Goal: Task Accomplishment & Management: Use online tool/utility

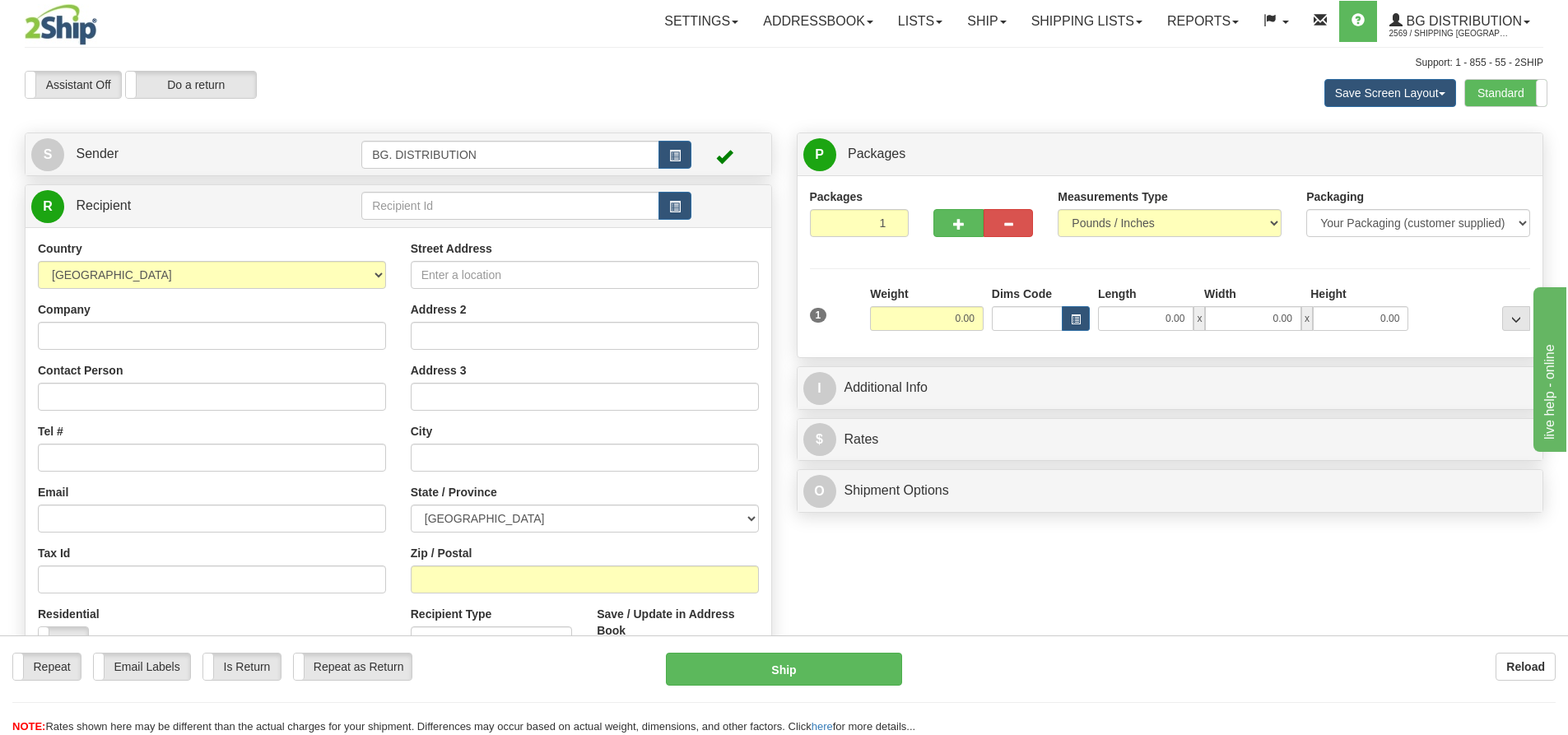
click at [1506, 79] on div "Standard Advanced" at bounding box center [1505, 93] width 83 height 28
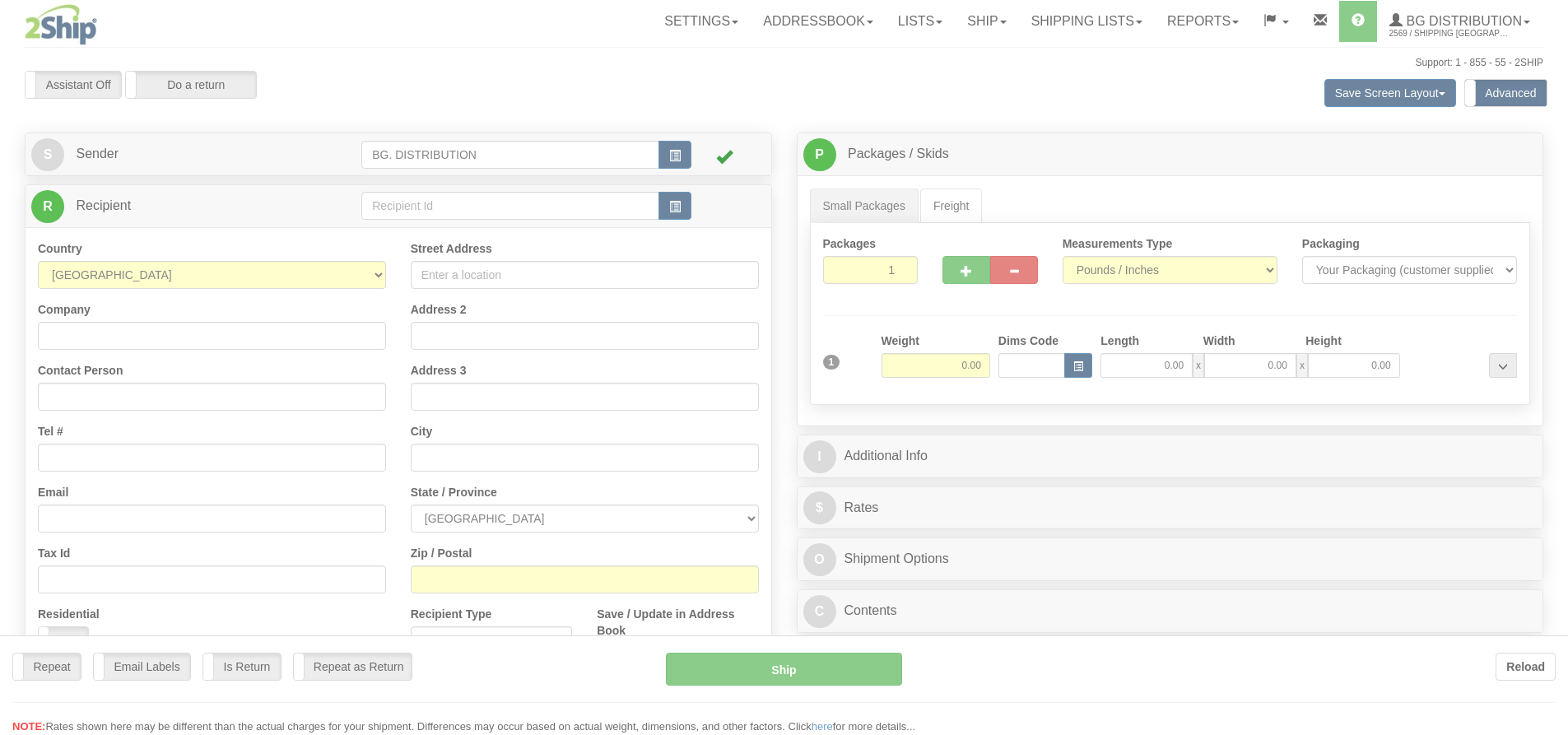
click at [415, 207] on div at bounding box center [784, 368] width 1568 height 735
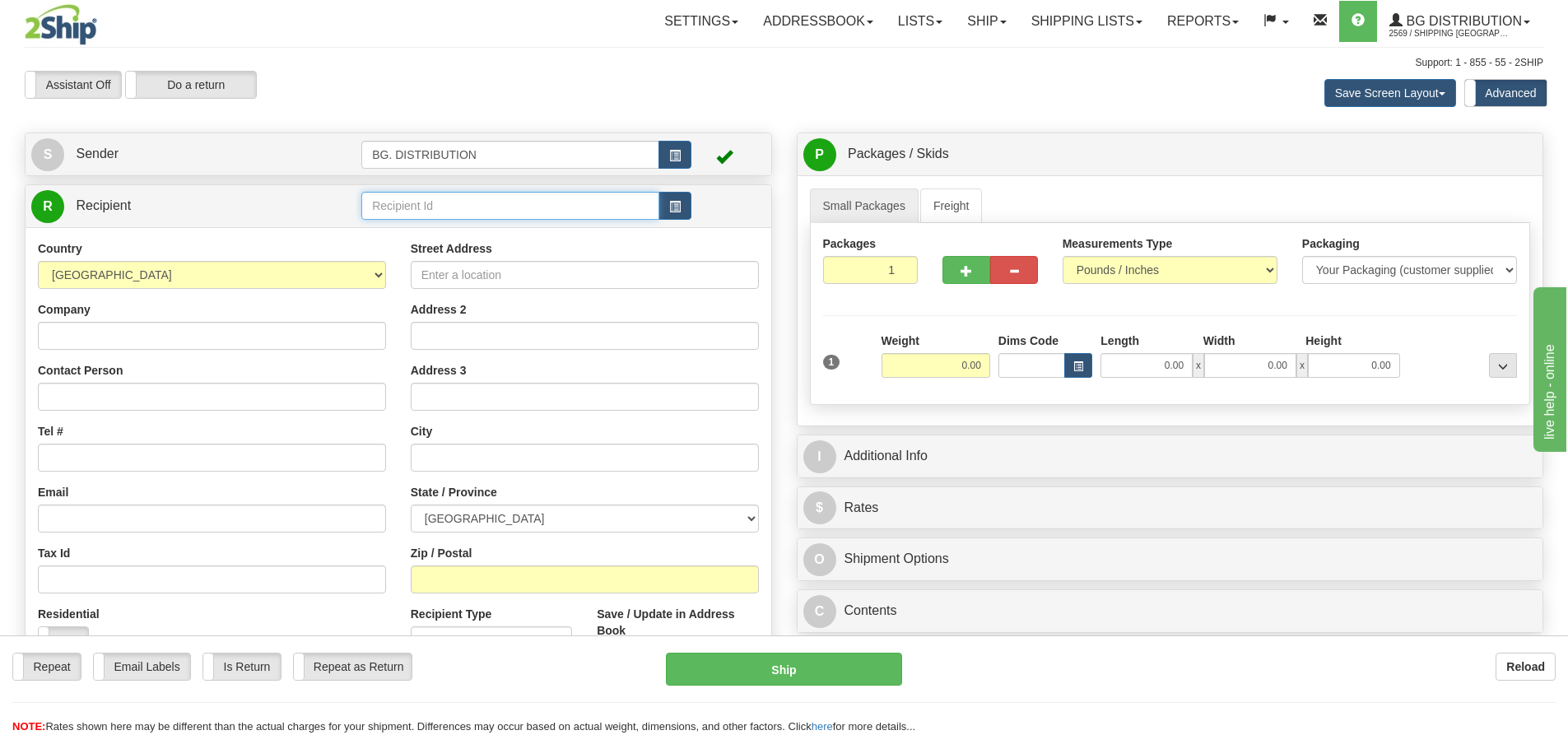
click at [415, 207] on input "text" at bounding box center [510, 206] width 298 height 28
type input "20007"
click button "Delete" at bounding box center [0, 0] width 0 height 0
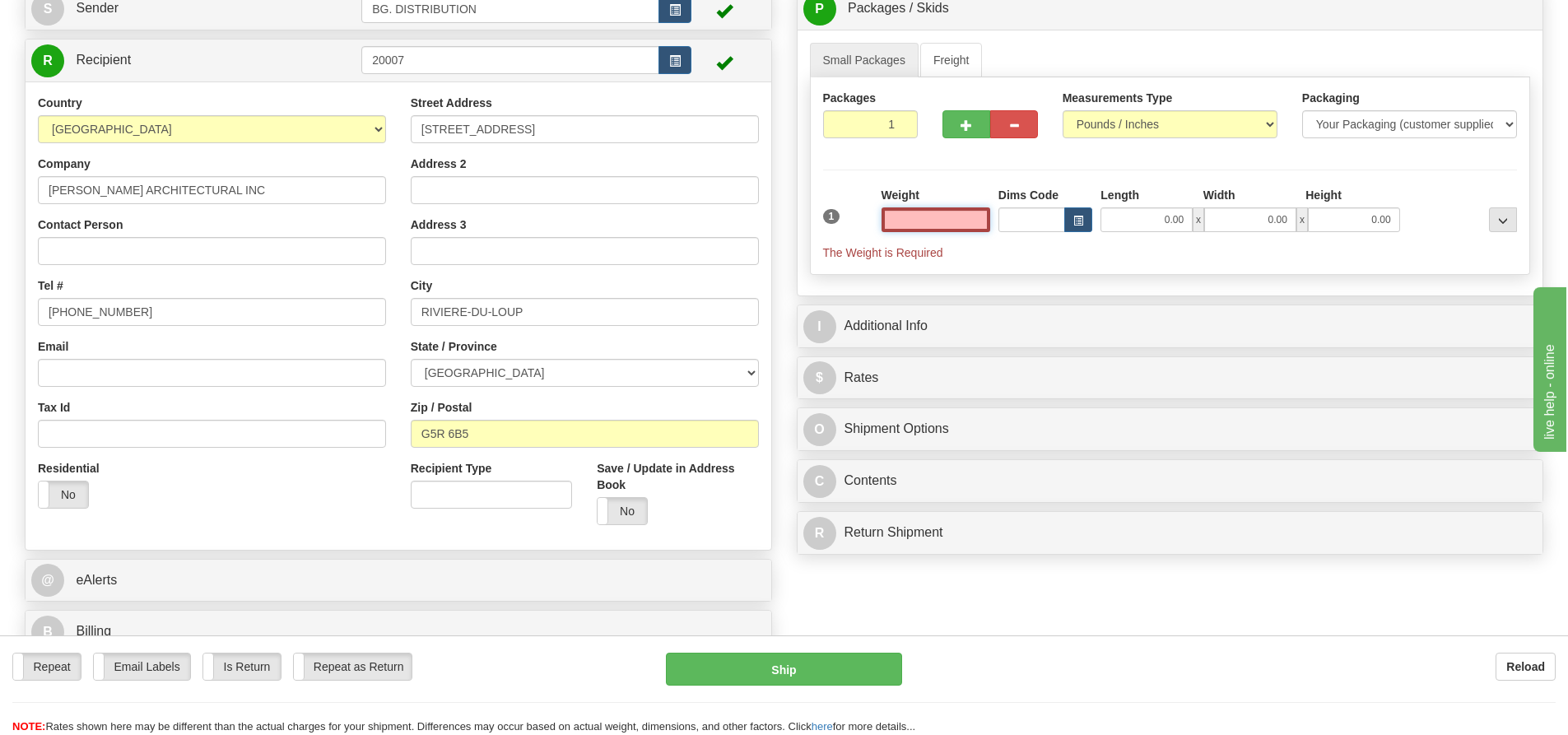
scroll to position [165, 0]
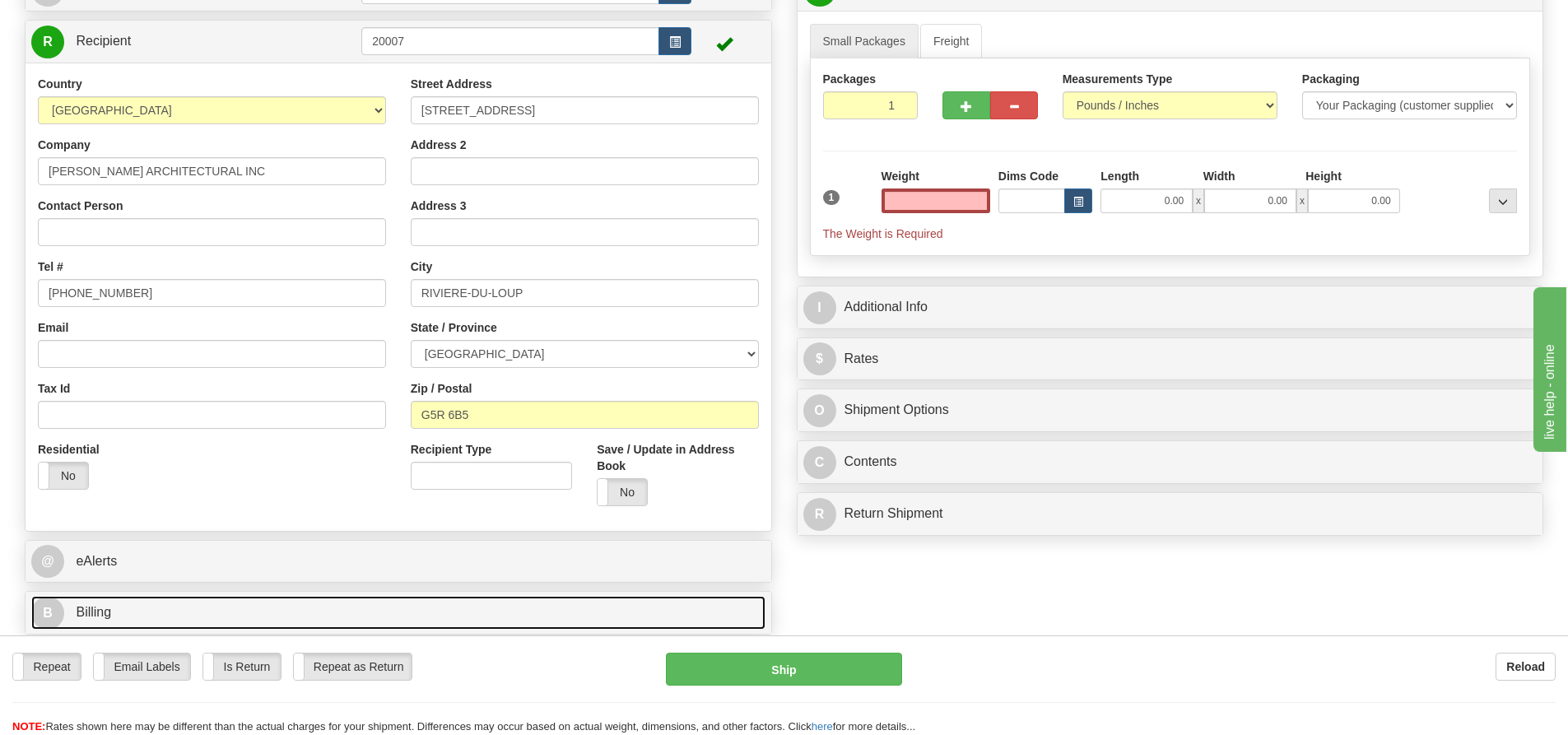
type input "0.00"
click at [56, 615] on span "B" at bounding box center [48, 613] width 33 height 33
click at [48, 614] on span "B" at bounding box center [48, 613] width 33 height 33
click at [50, 615] on span "B" at bounding box center [48, 613] width 33 height 33
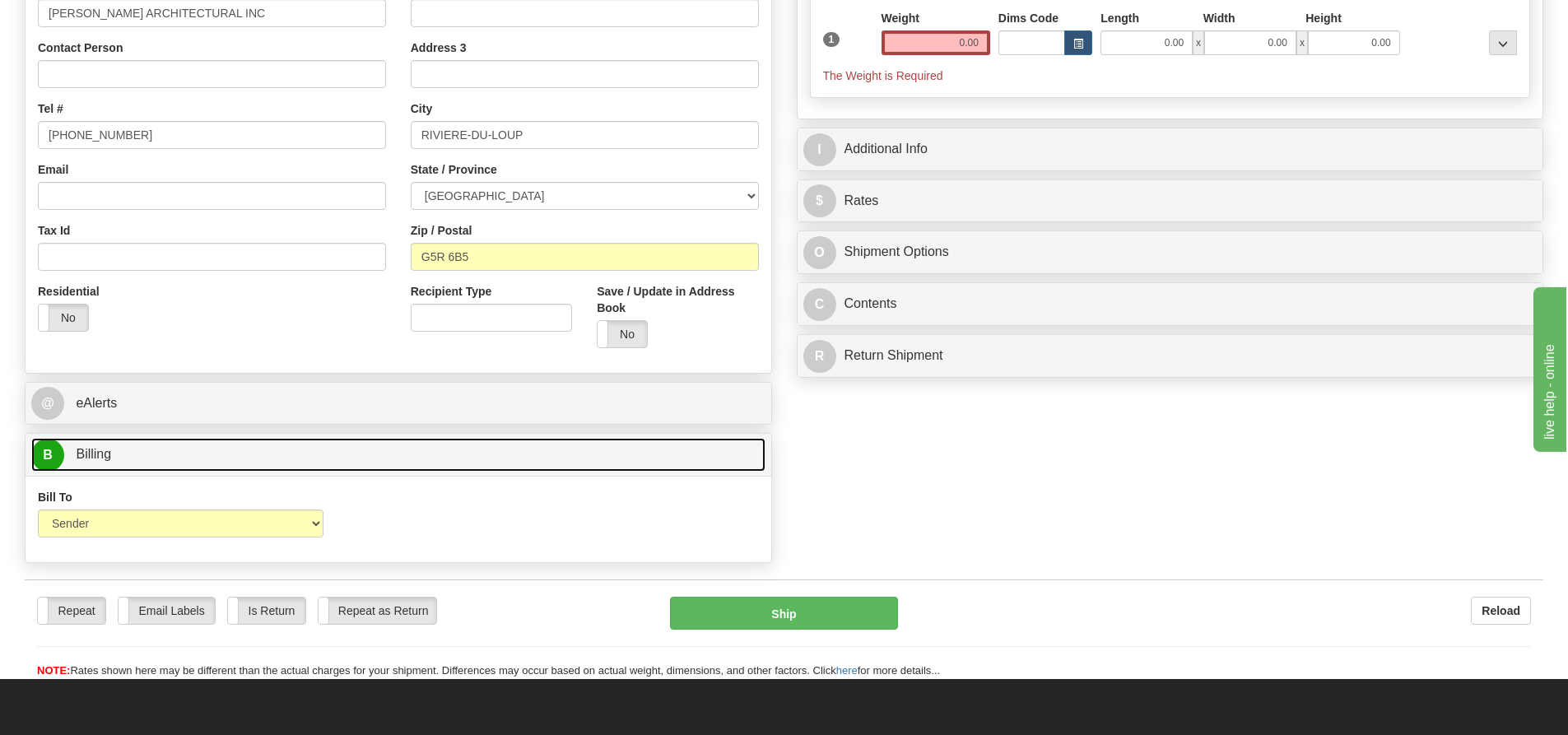
scroll to position [329, 0]
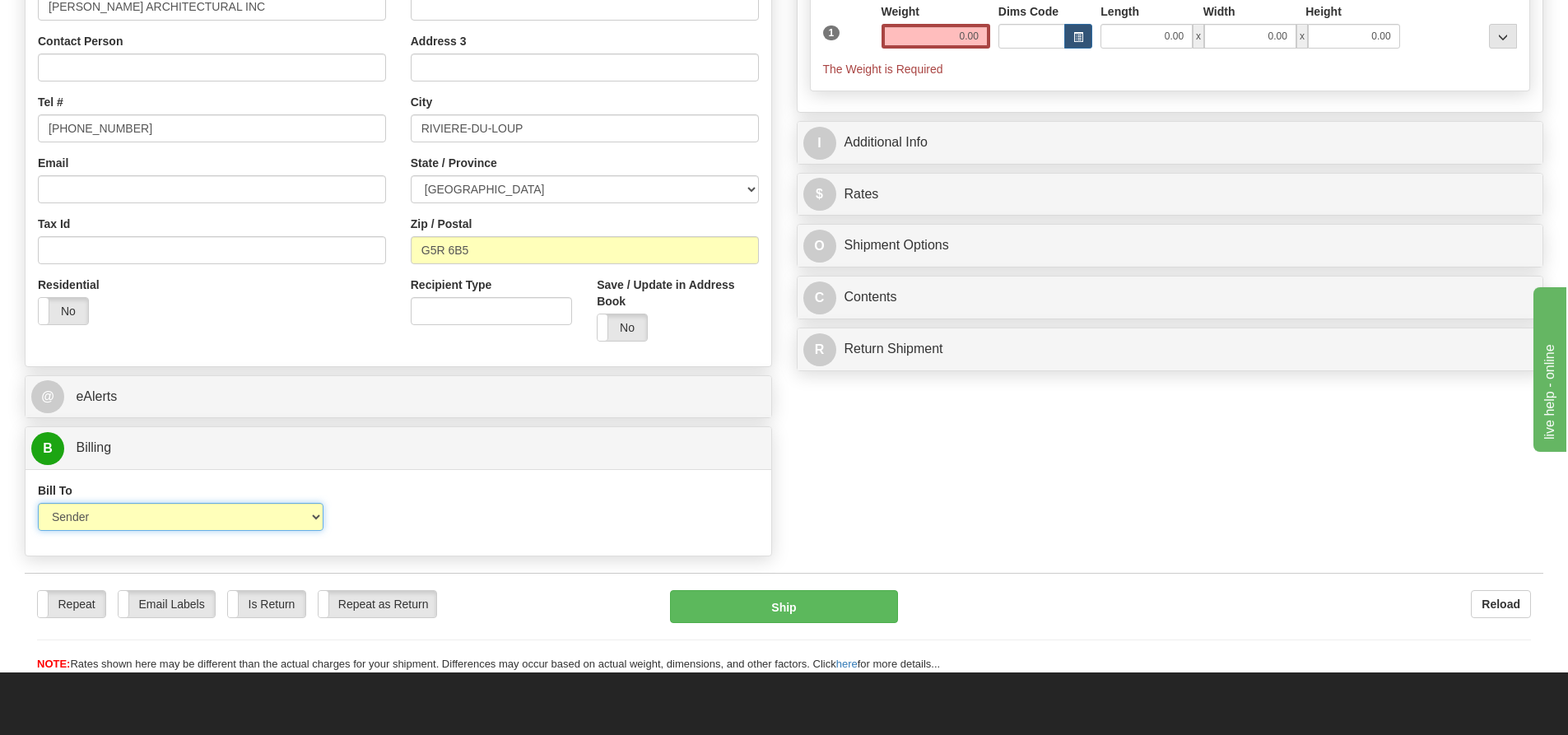
click at [65, 519] on select "Sender Recipient Third Party Collect" at bounding box center [180, 517] width 286 height 28
select select "2"
click at [37, 503] on select "Sender Recipient Third Party Collect" at bounding box center [180, 517] width 286 height 28
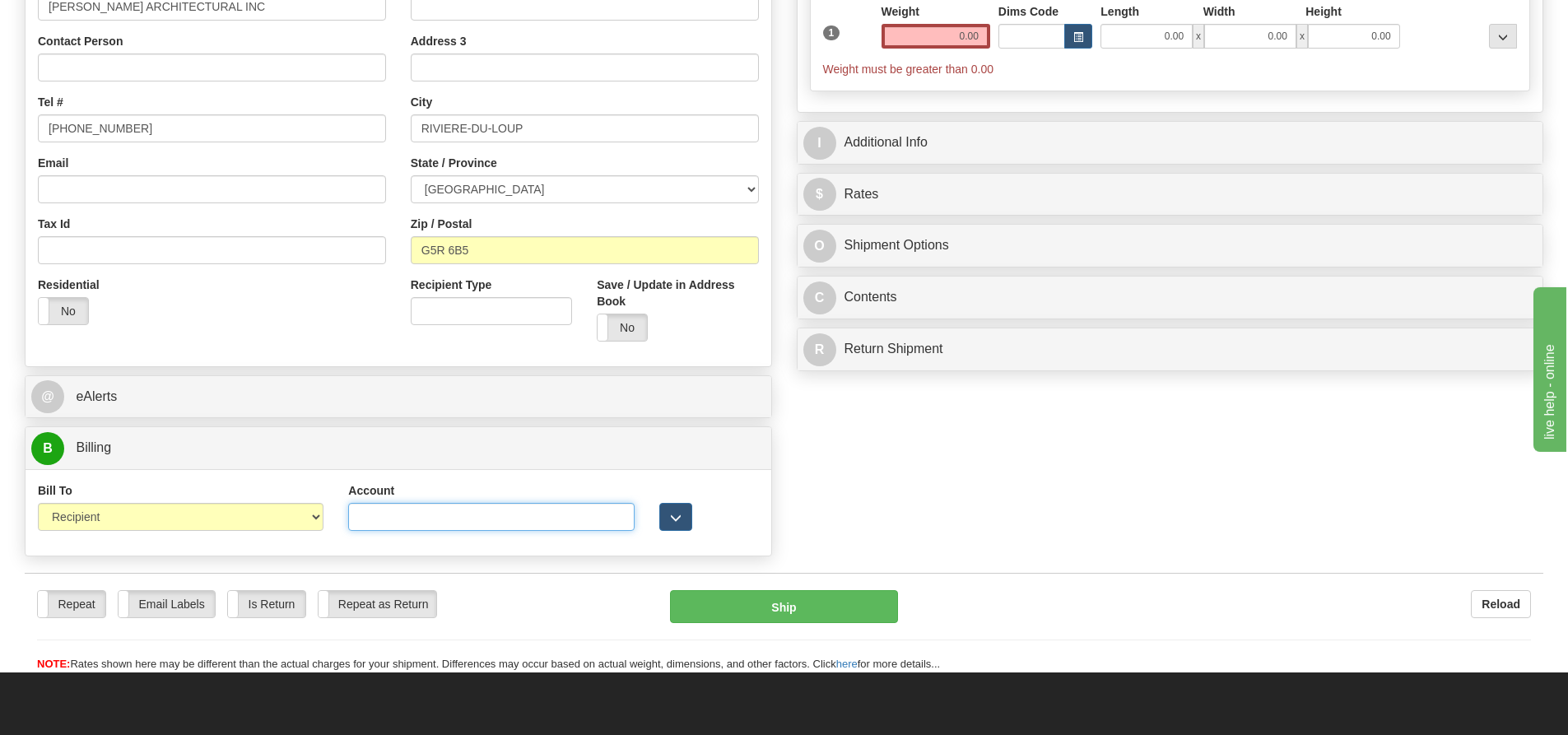
click at [474, 517] on input "Account" at bounding box center [491, 517] width 286 height 28
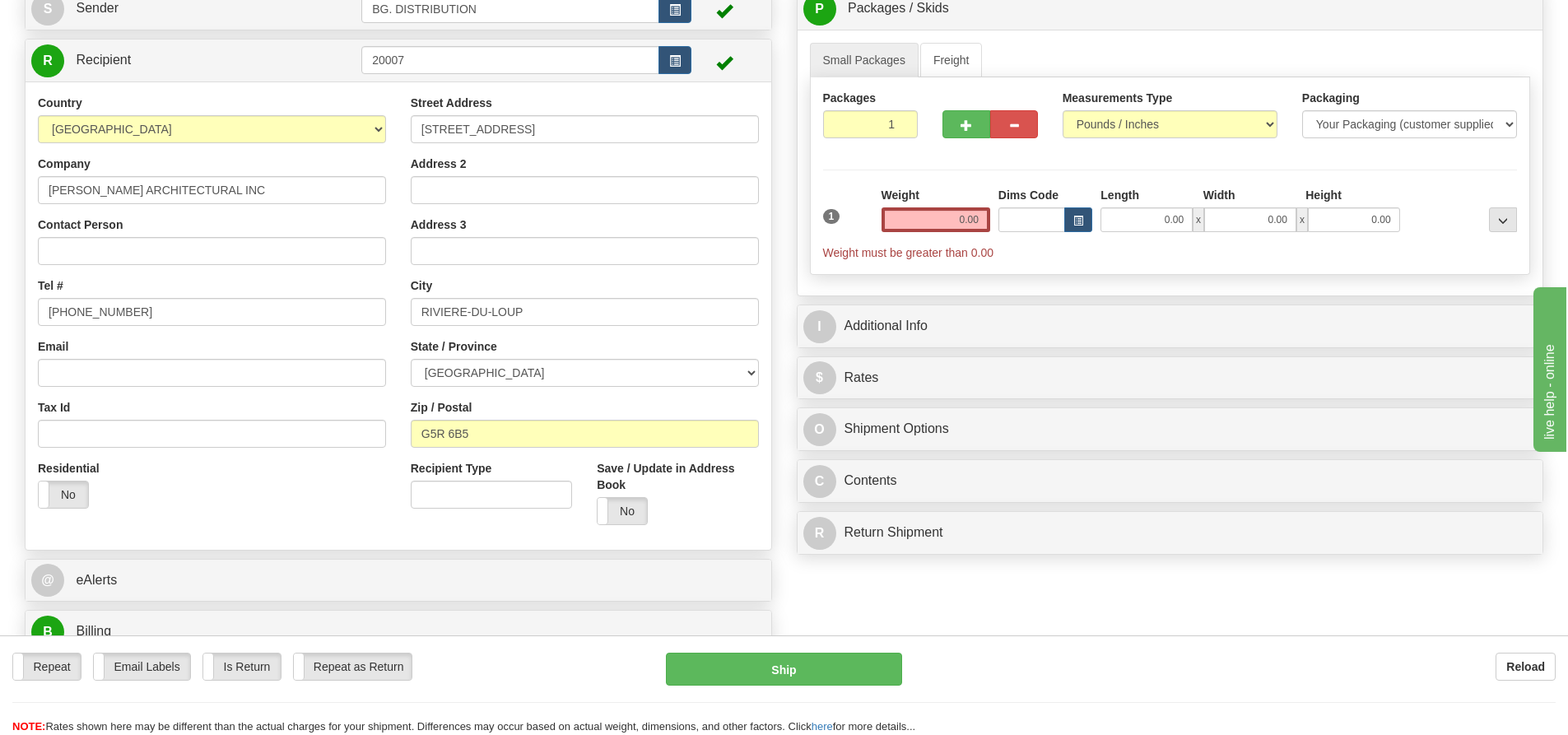
scroll to position [0, 0]
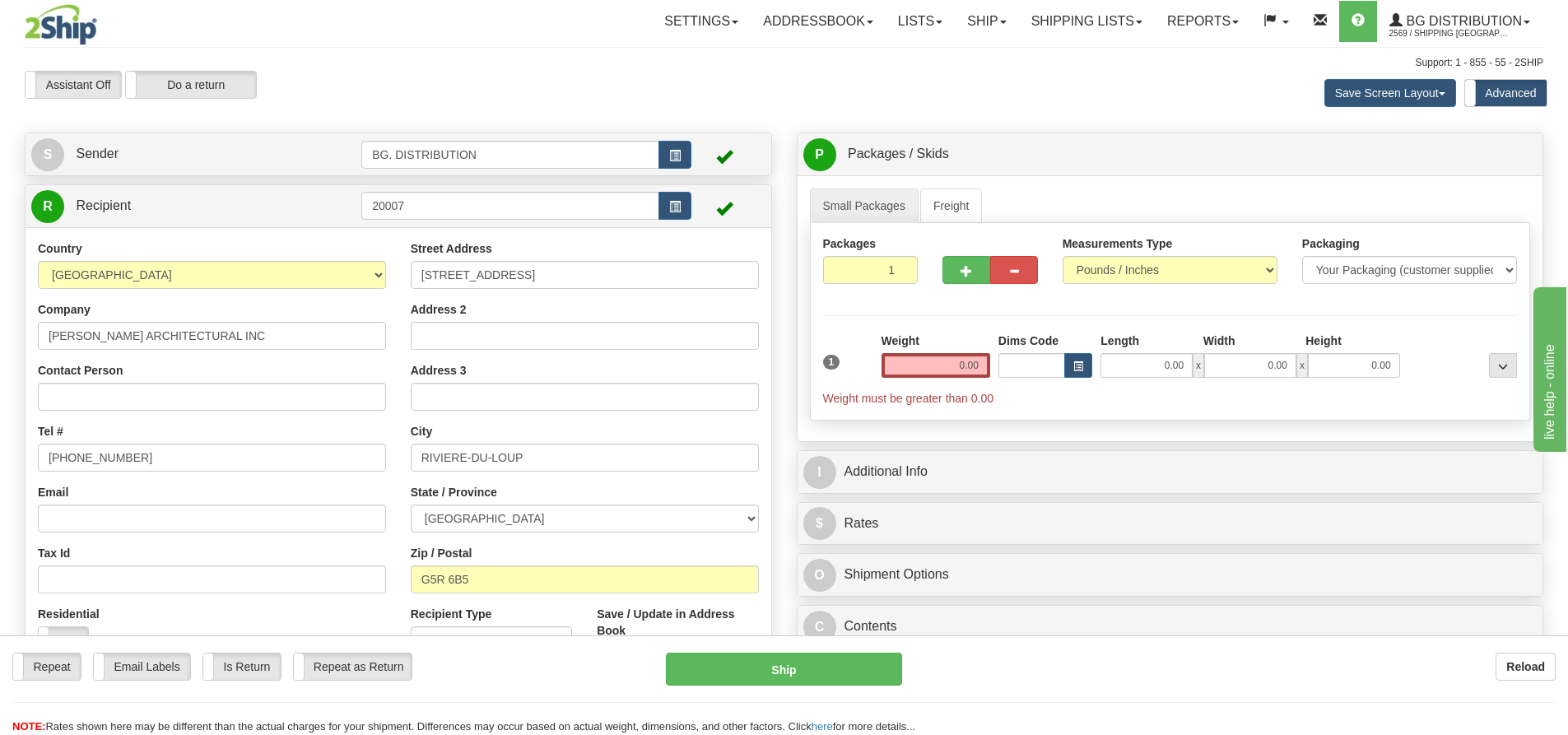
type input "8207126"
drag, startPoint x: 955, startPoint y: 361, endPoint x: 903, endPoint y: 355, distance: 52.3
click at [954, 361] on input "0.00" at bounding box center [936, 366] width 109 height 24
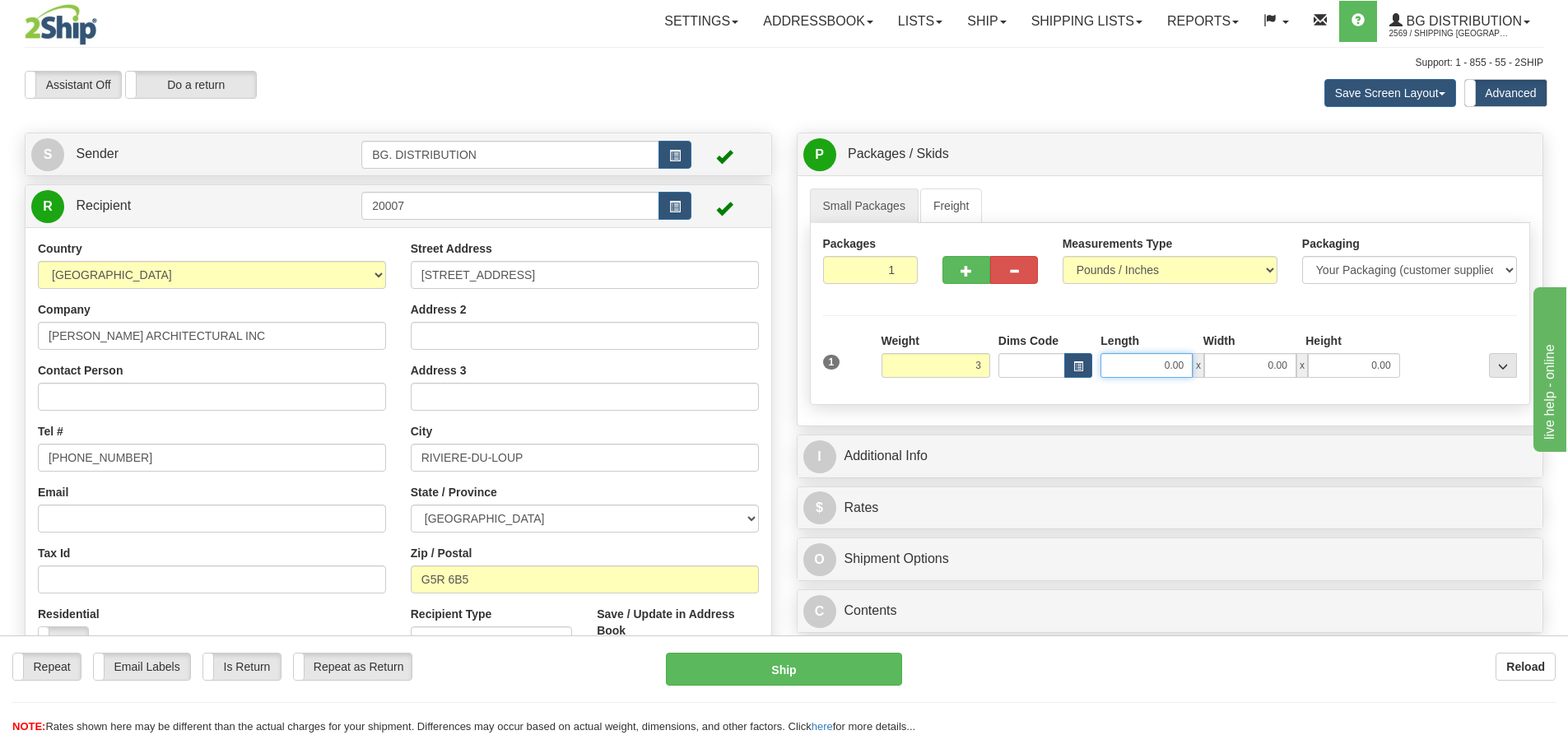
type input "3.00"
click at [1171, 359] on input "0.00" at bounding box center [1147, 366] width 92 height 24
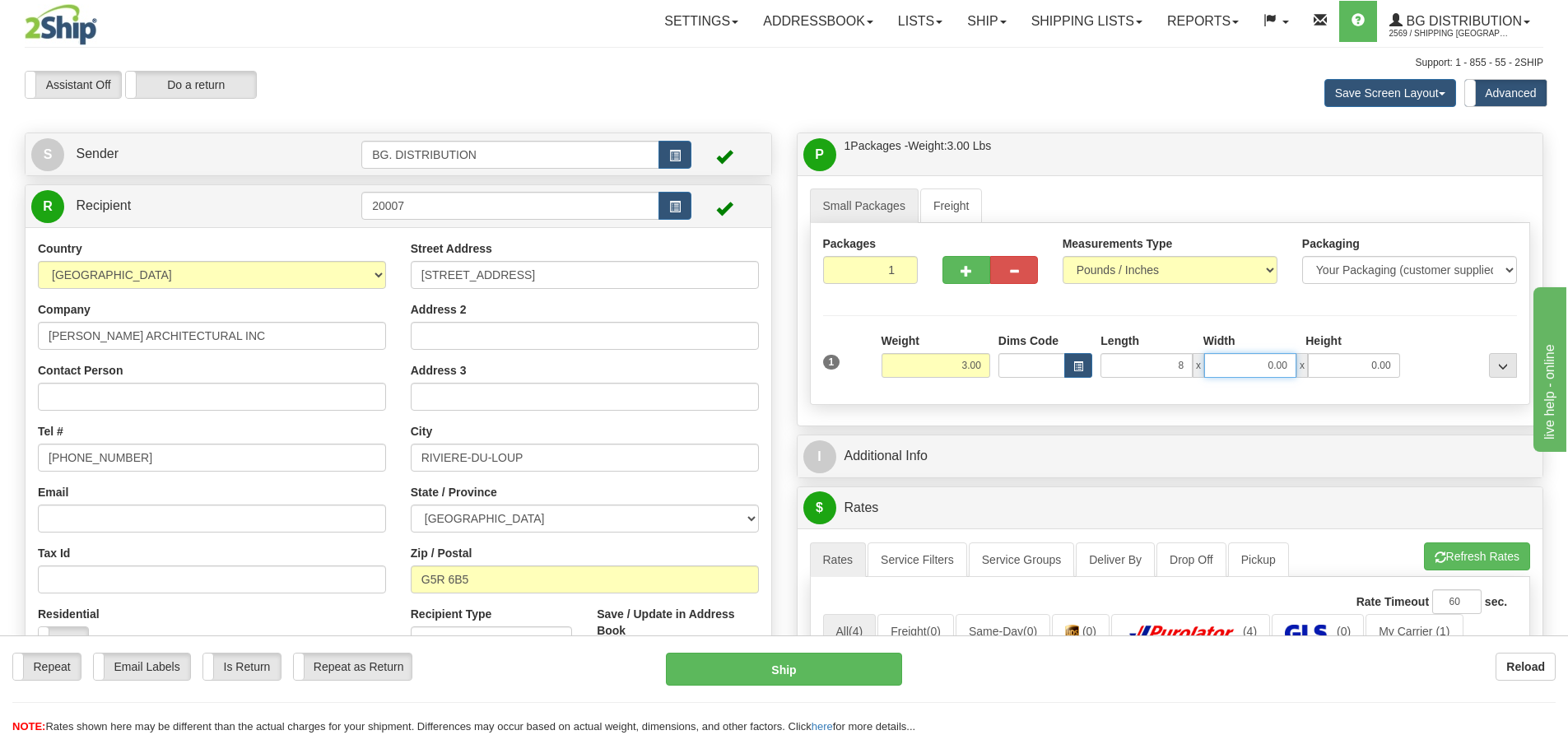
type input "8.00"
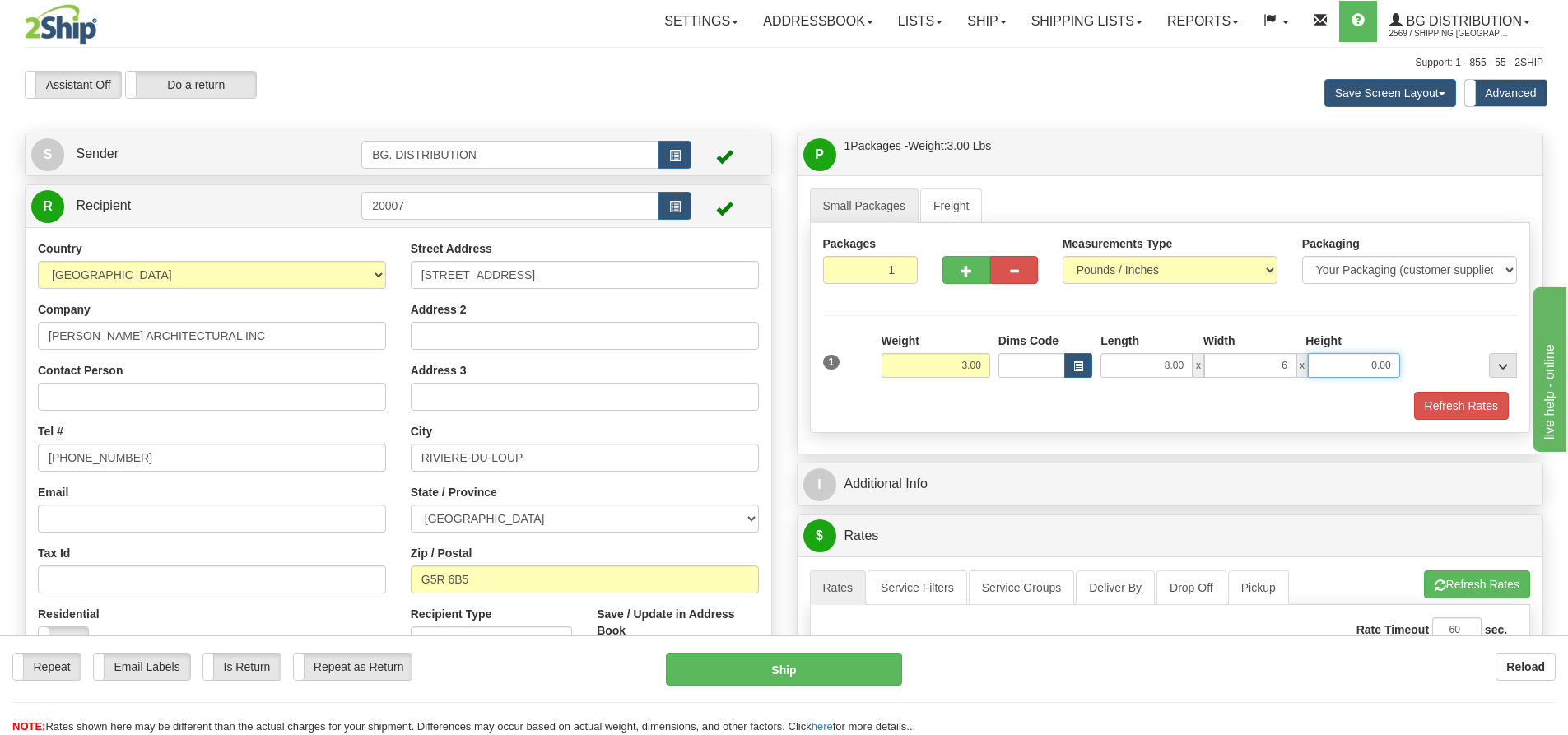
type input "6.00"
click at [1163, 397] on div "Refresh Rates" at bounding box center [1170, 406] width 703 height 28
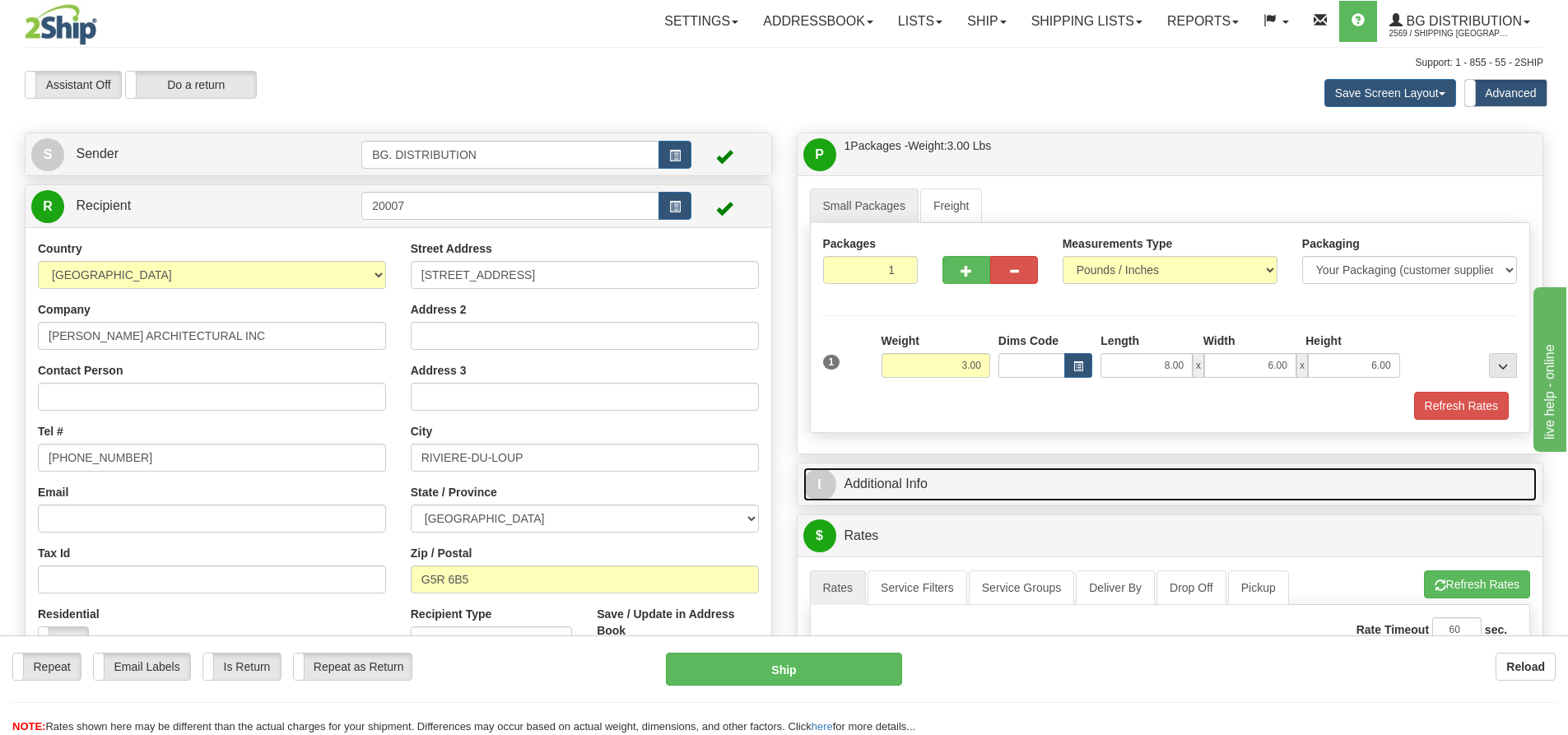
click at [829, 491] on span "I" at bounding box center [820, 485] width 33 height 33
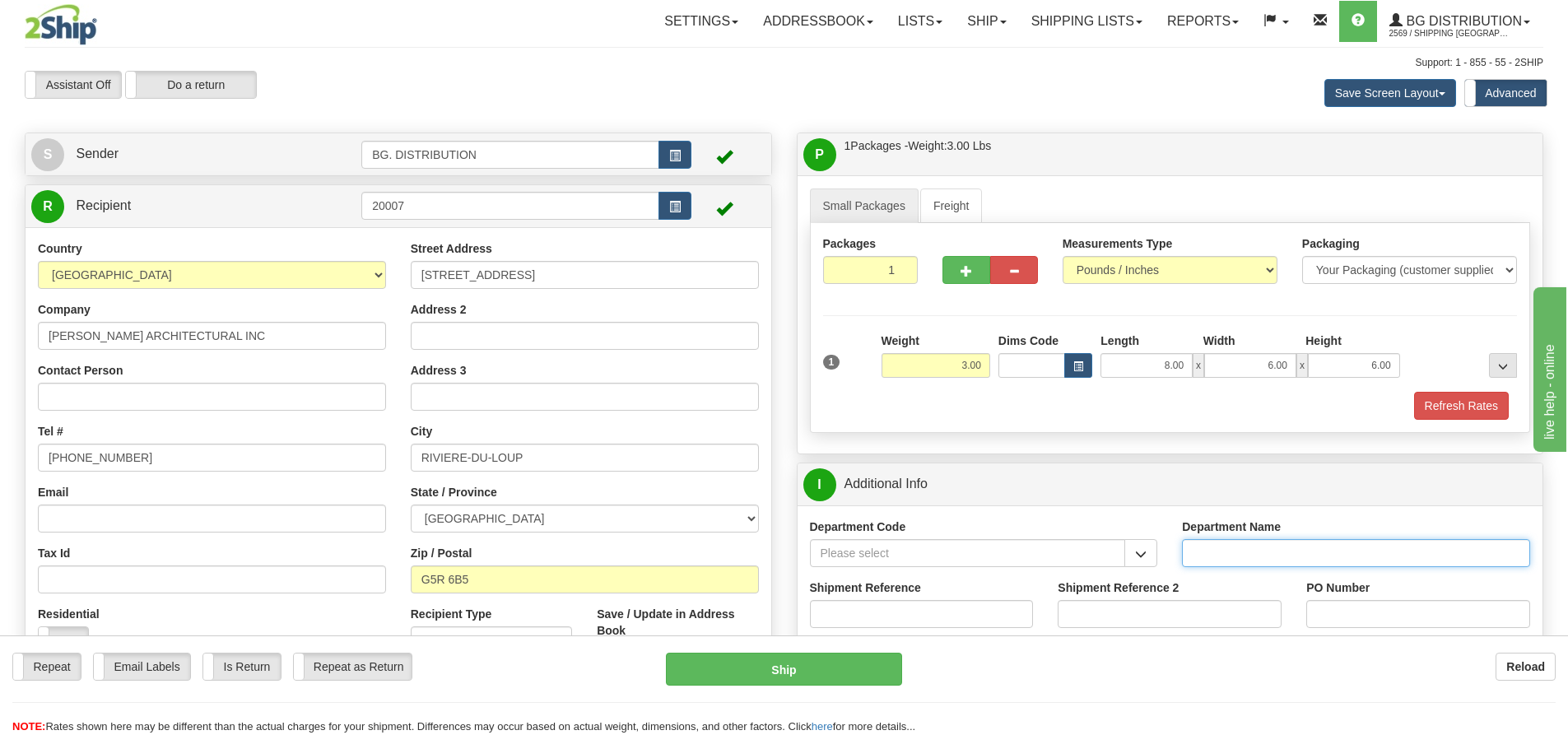
click at [1297, 542] on input "Department Name" at bounding box center [1356, 553] width 348 height 28
type input "."
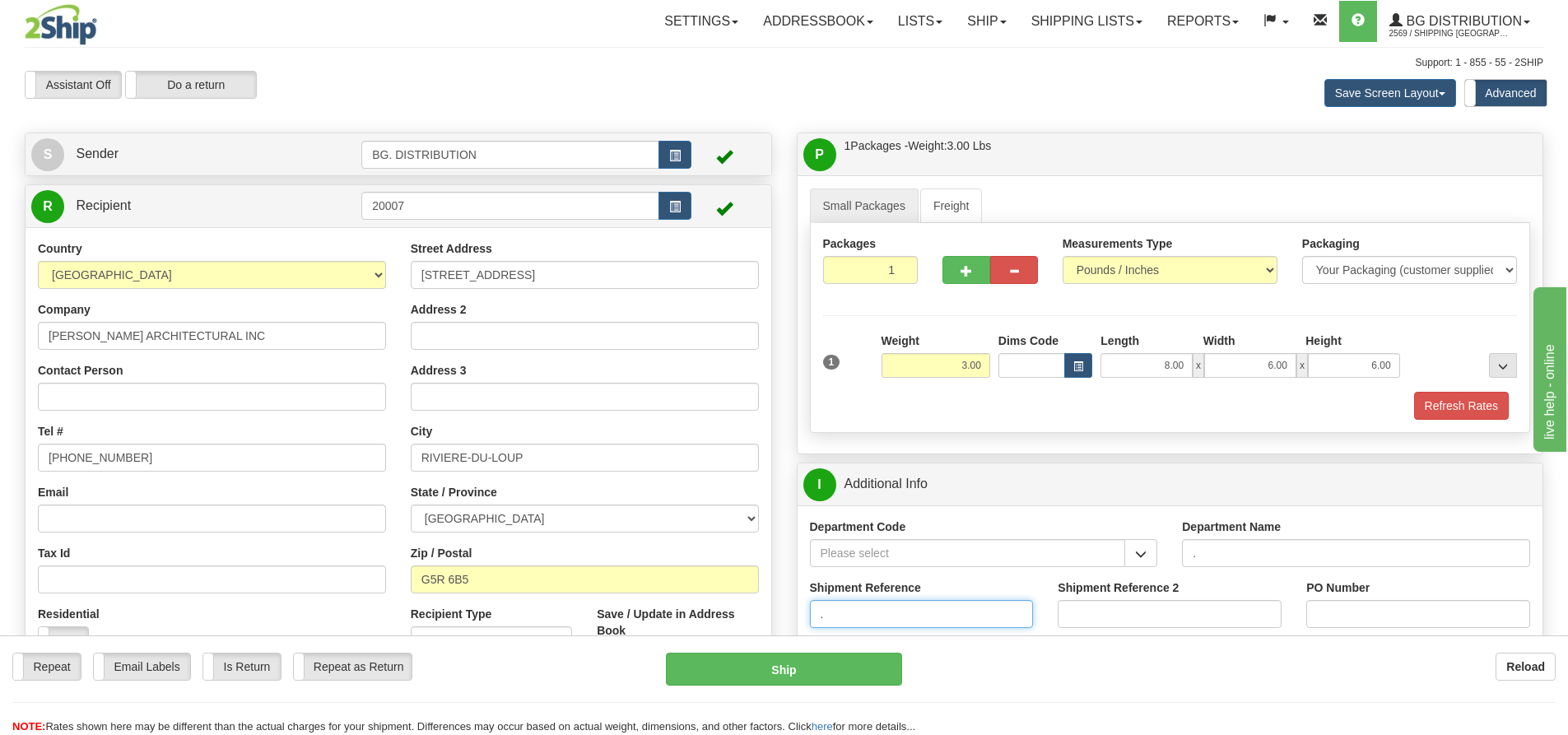
type input "."
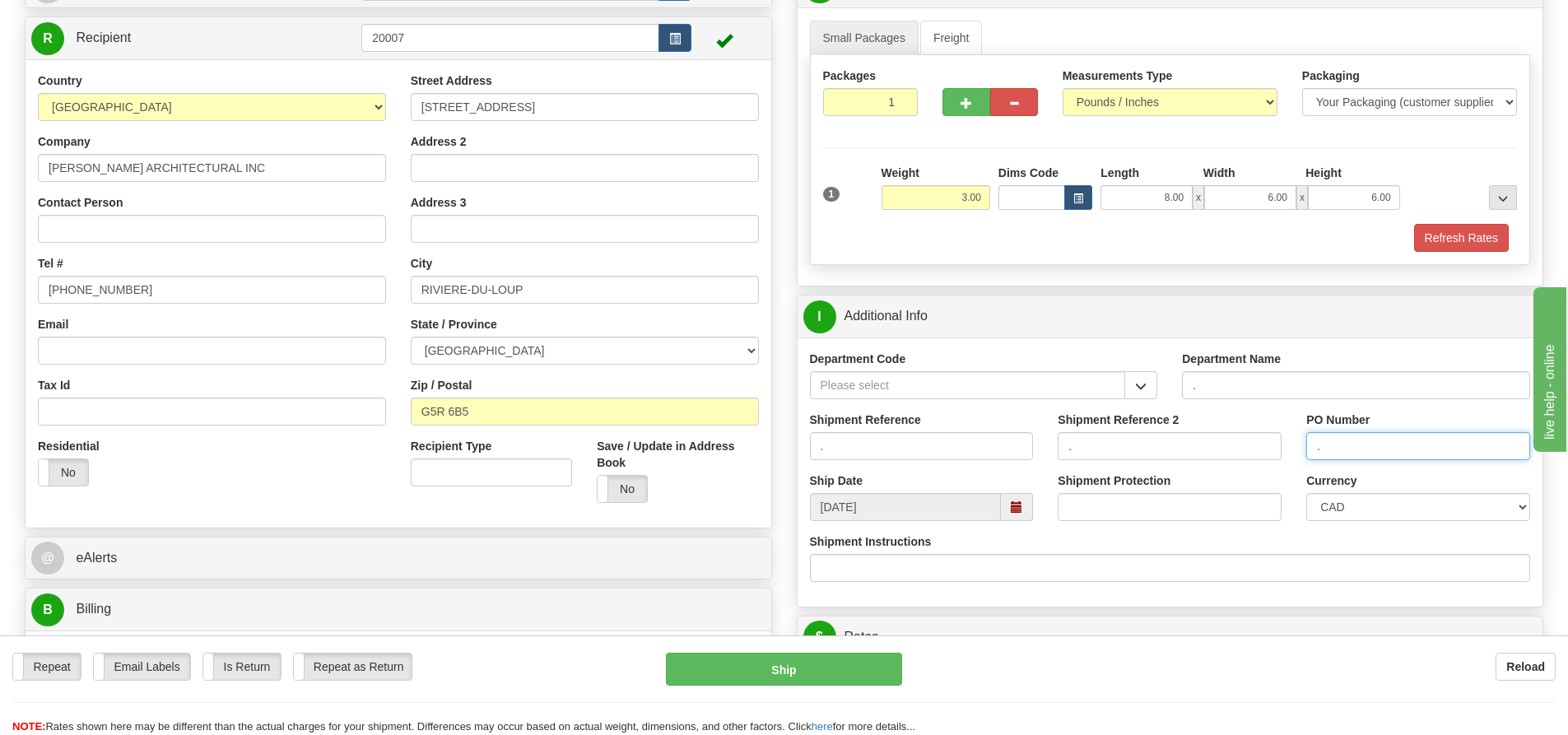
scroll to position [247, 0]
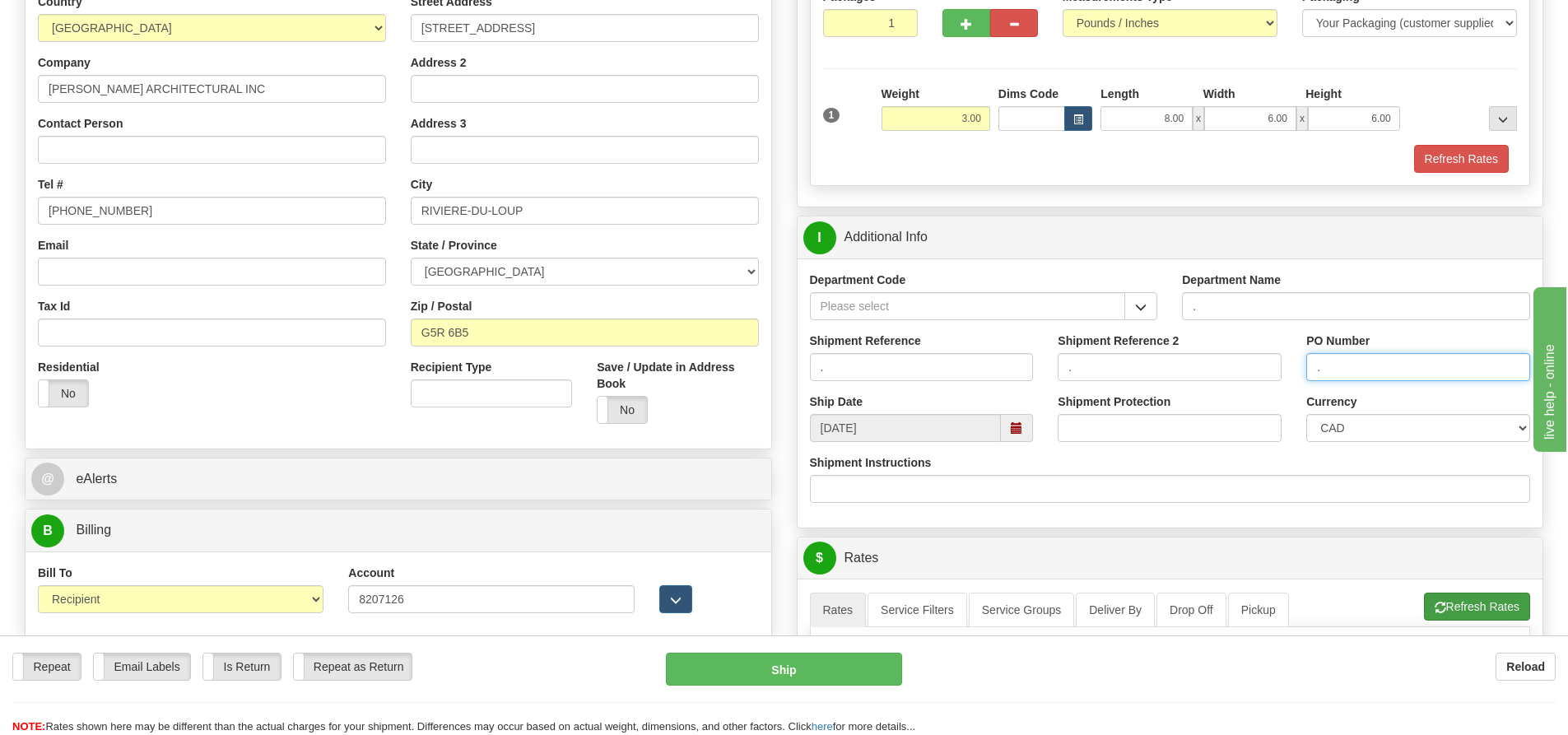
type input "."
click at [1493, 613] on button "Refresh Rates" at bounding box center [1477, 607] width 106 height 28
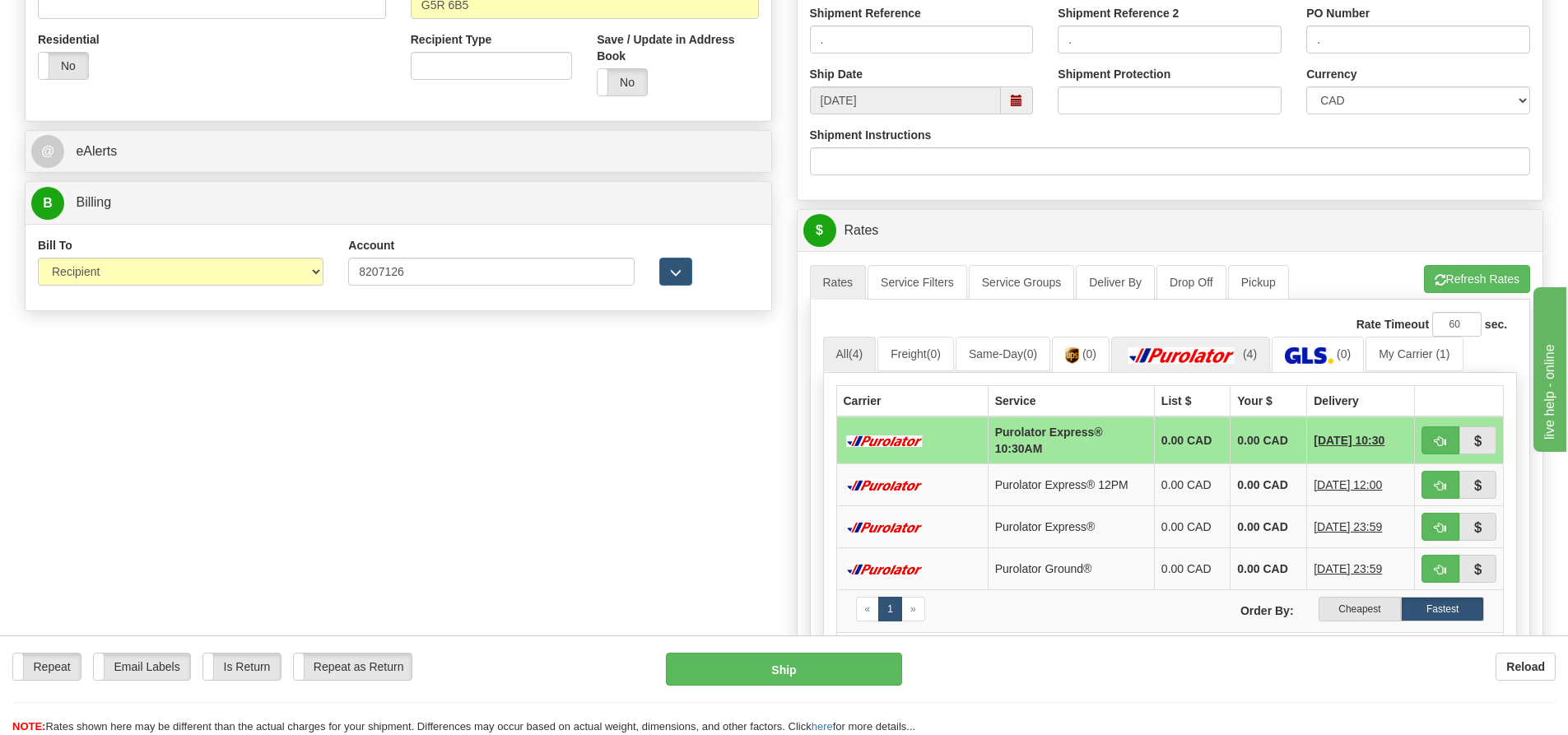
scroll to position [577, 0]
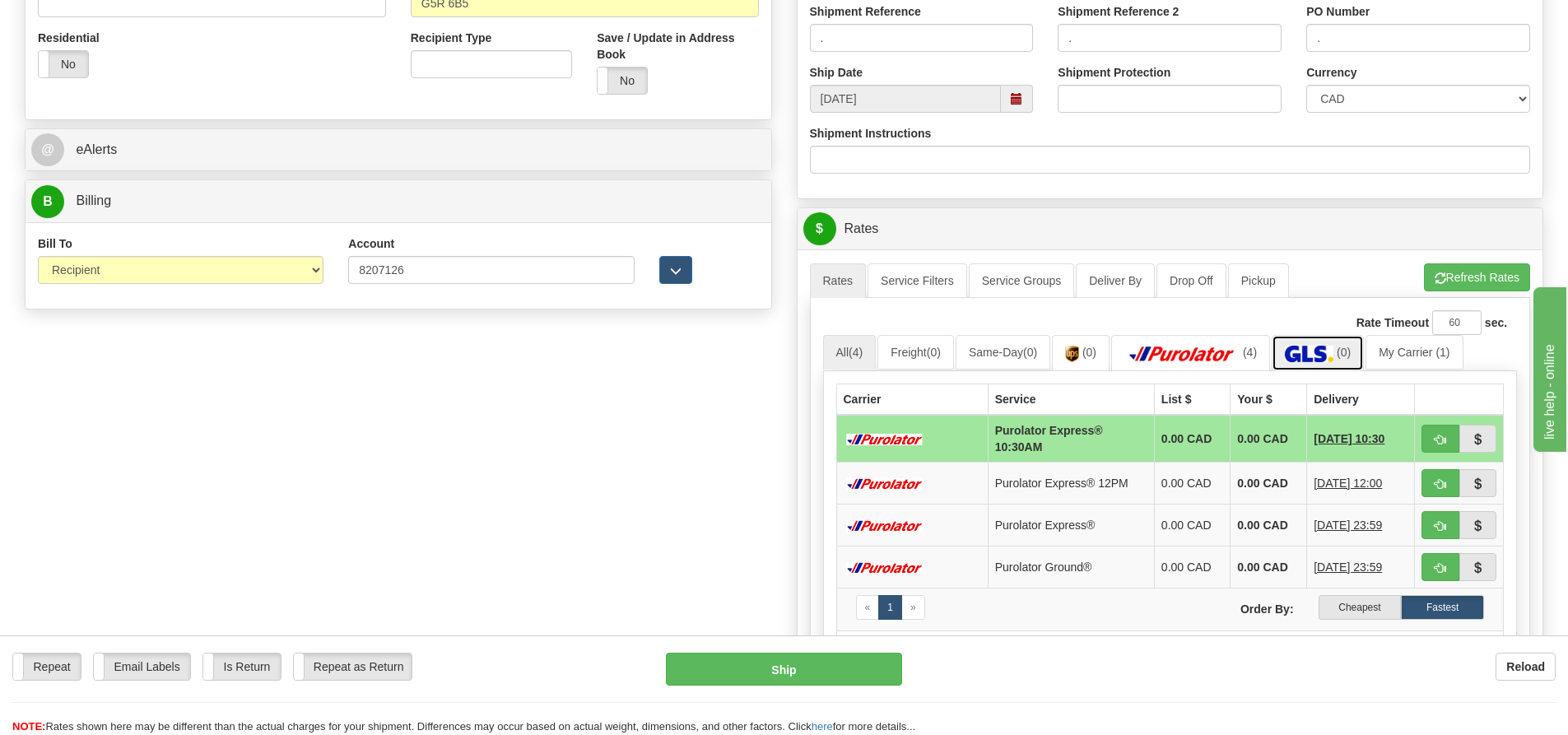
click at [1323, 347] on img at bounding box center [1309, 354] width 49 height 17
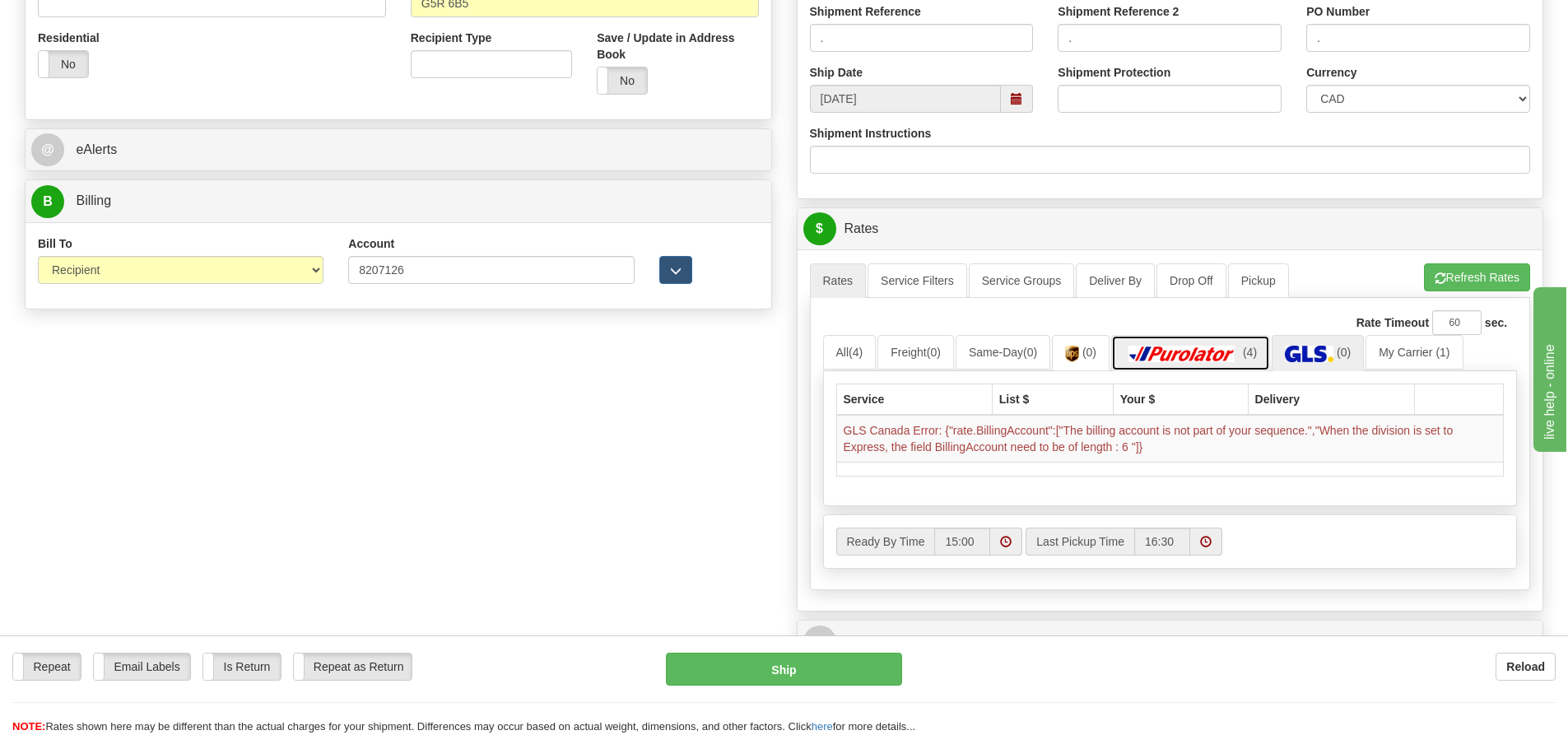
click at [1240, 355] on img at bounding box center [1182, 354] width 115 height 17
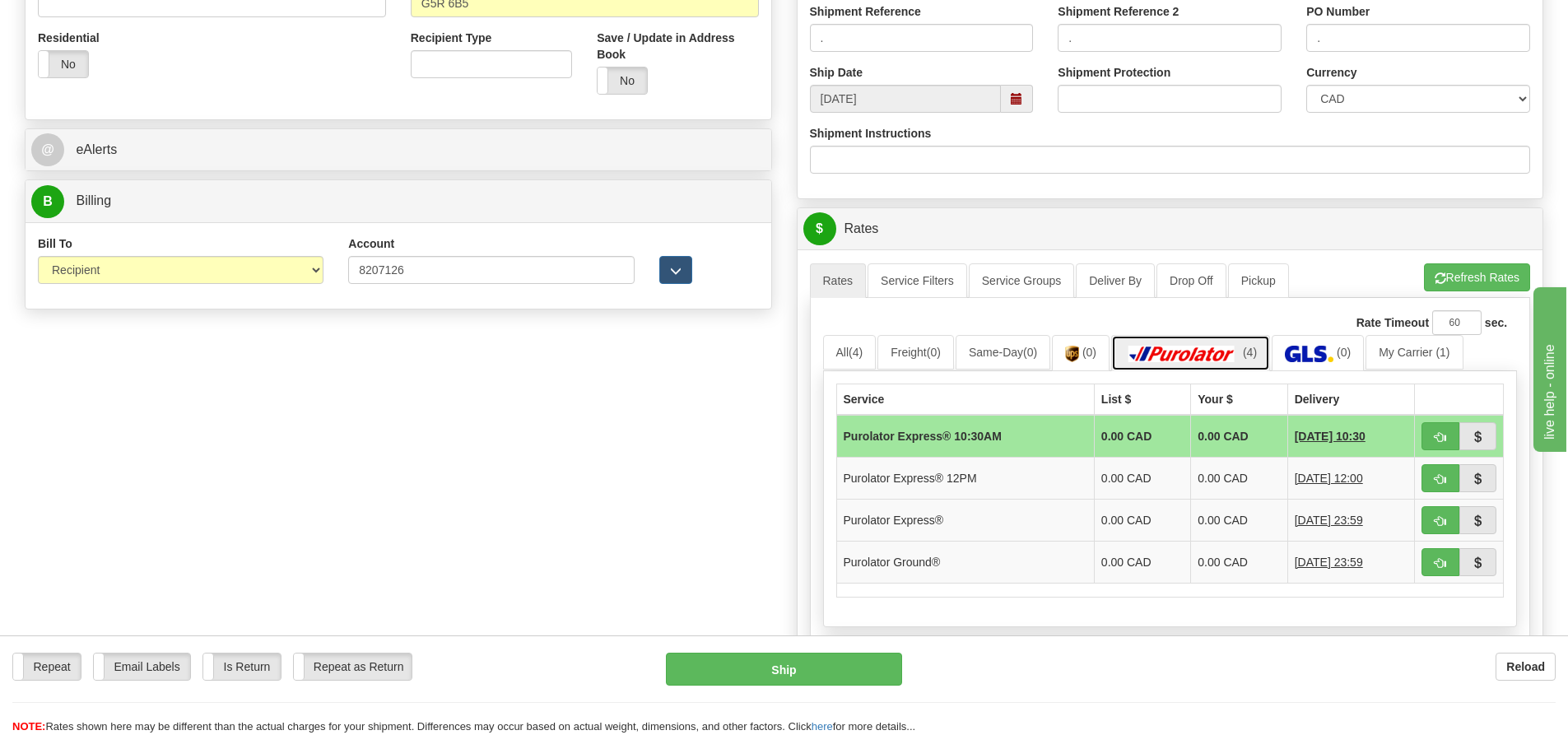
scroll to position [658, 0]
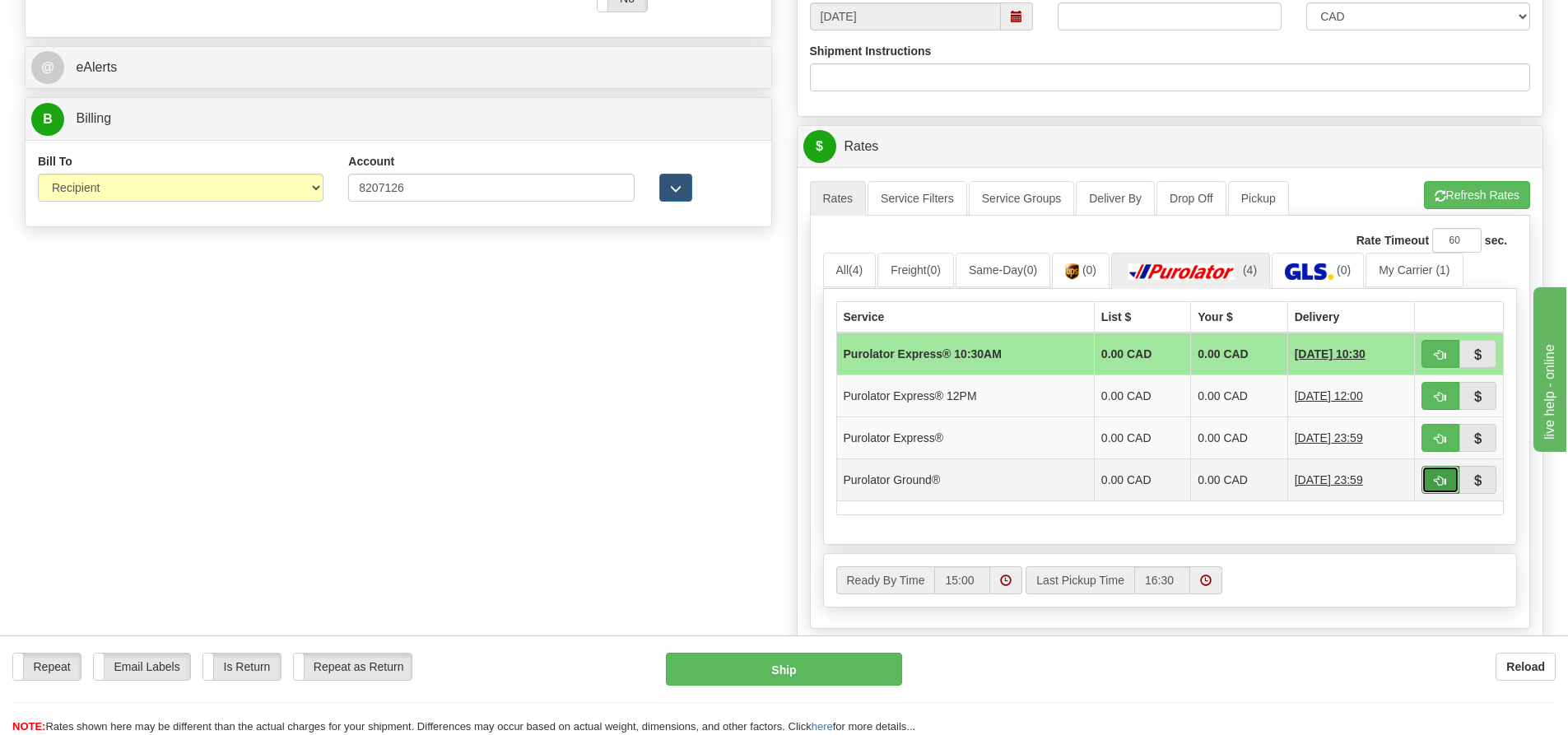
click at [1436, 482] on span "button" at bounding box center [1440, 482] width 11 height 10
type input "260"
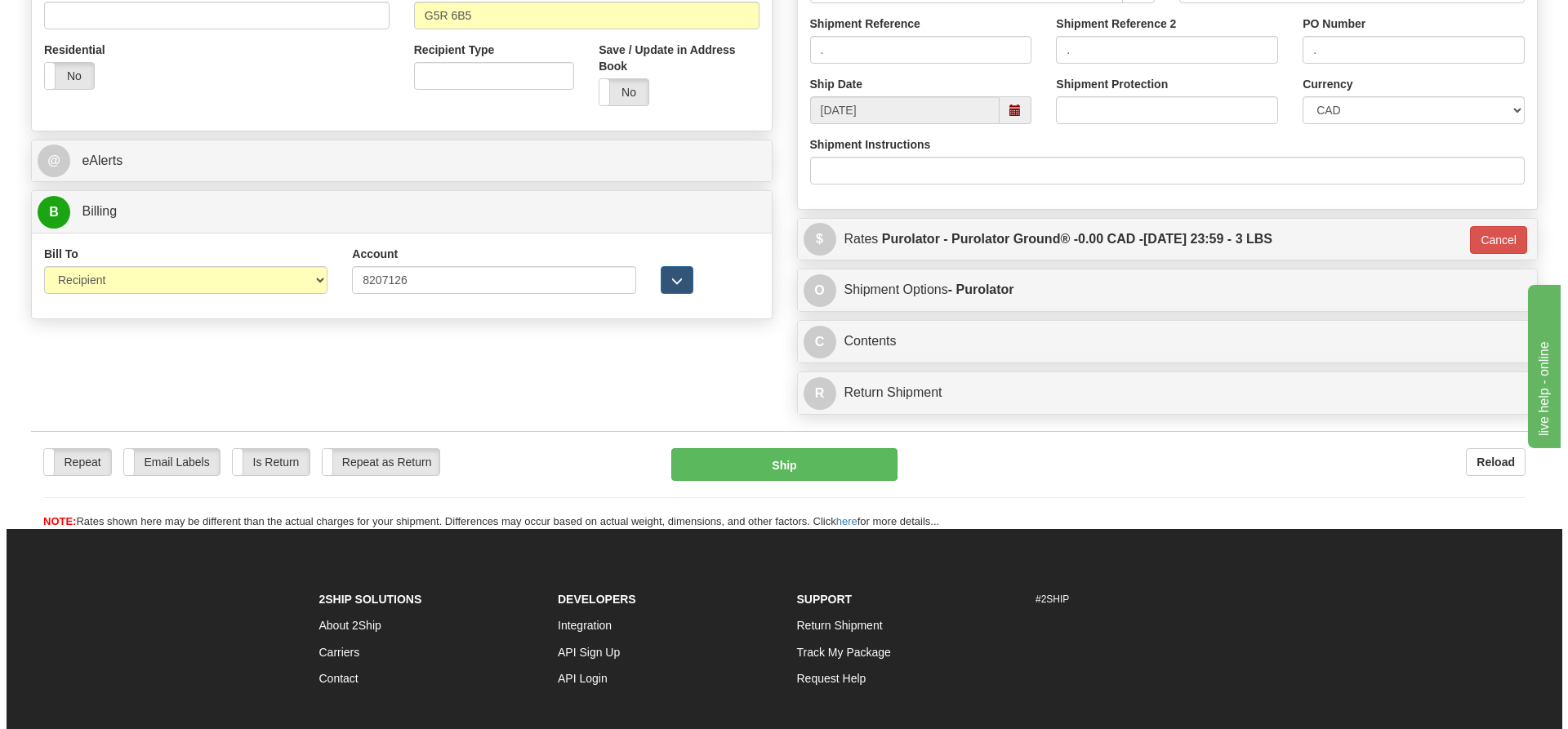
scroll to position [245, 0]
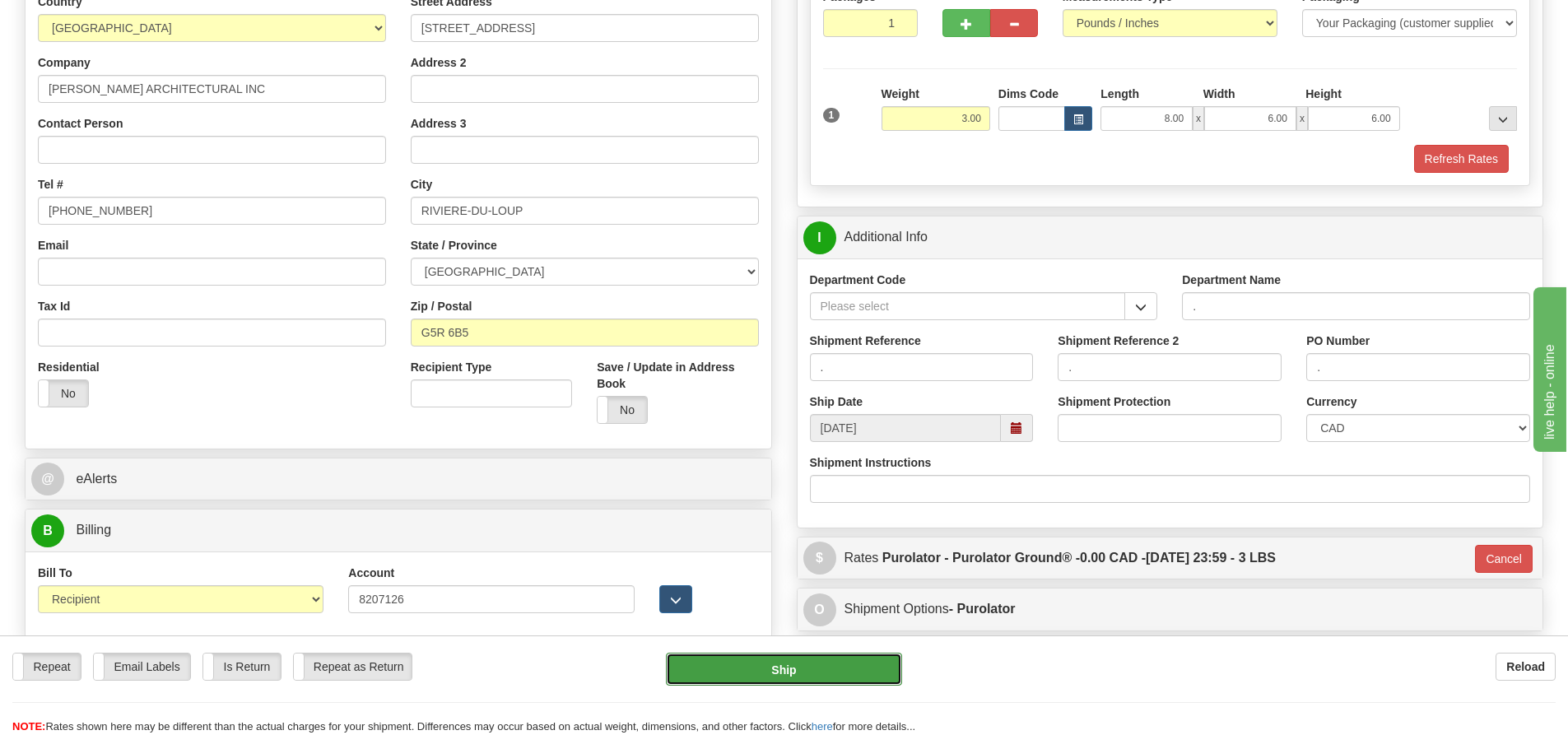
click at [838, 663] on button "Ship" at bounding box center [784, 670] width 236 height 33
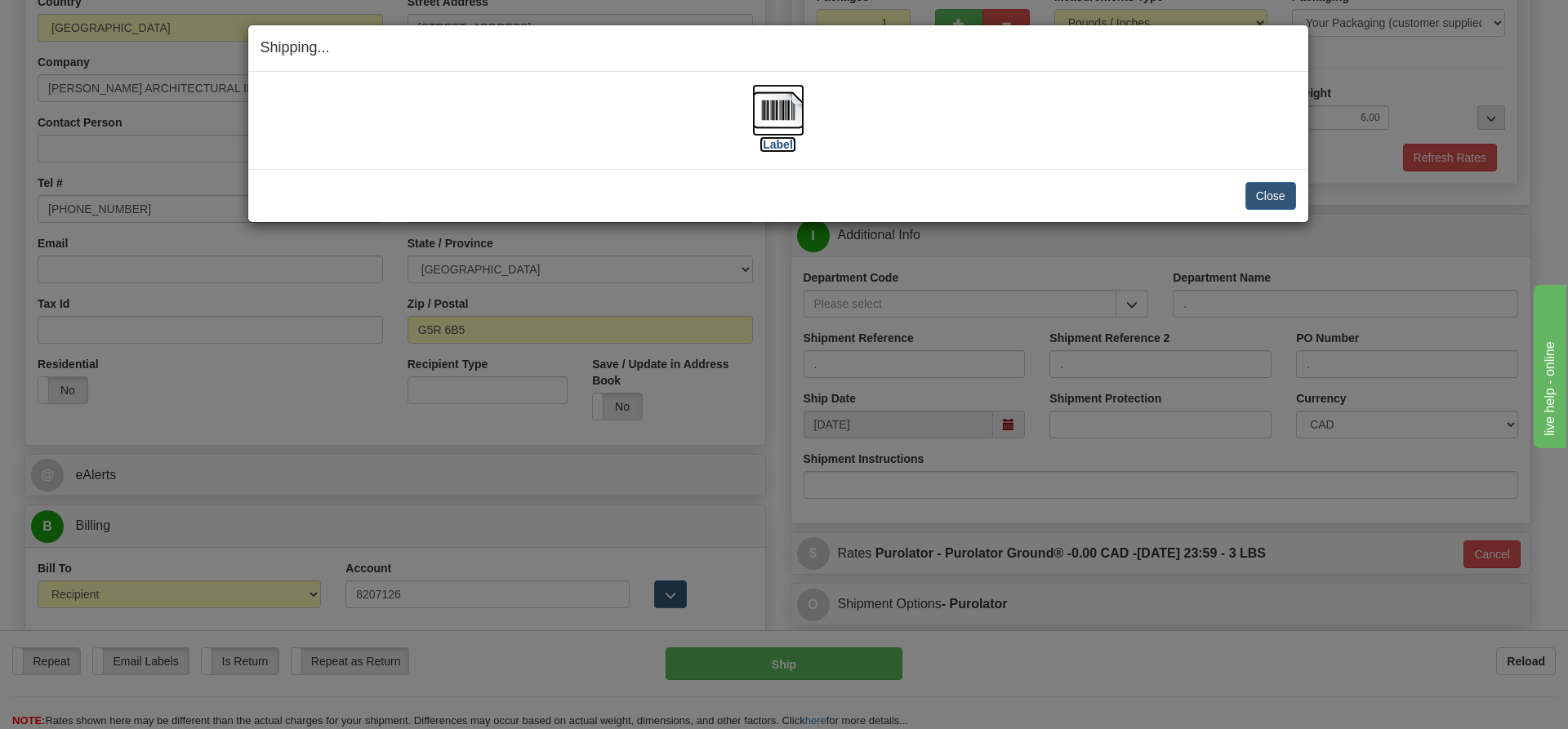
click at [781, 142] on label "[Label]" at bounding box center [778, 144] width 37 height 16
drag, startPoint x: 1285, startPoint y: 194, endPoint x: 1289, endPoint y: 187, distance: 8.1
click at [1286, 192] on button "Close" at bounding box center [1271, 196] width 51 height 28
